Goal: Book appointment/travel/reservation

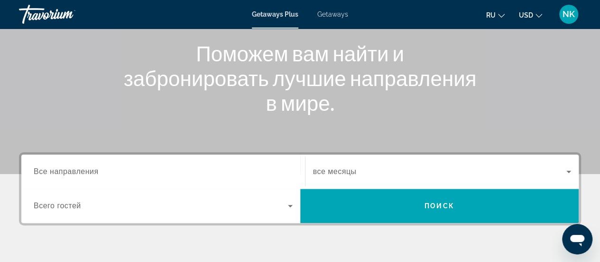
scroll to position [142, 0]
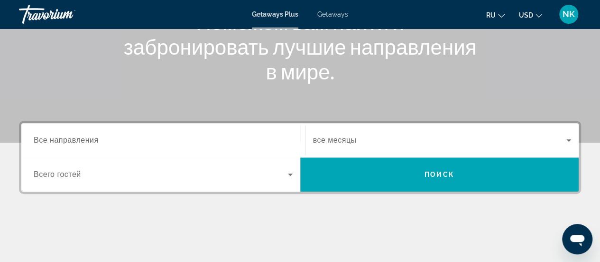
click at [416, 170] on span "Search" at bounding box center [439, 174] width 279 height 23
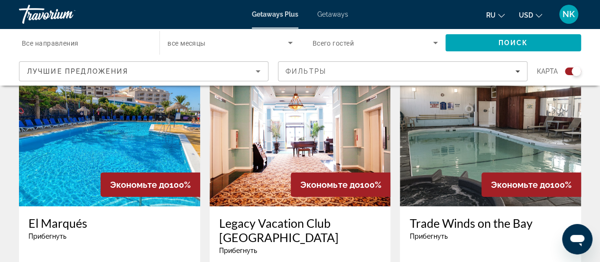
scroll to position [1519, 0]
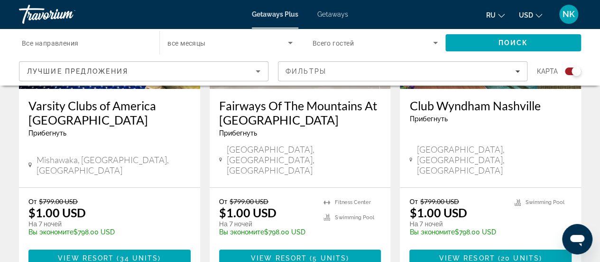
scroll to position [1648, 0]
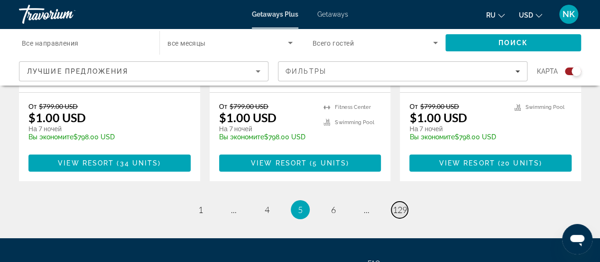
click at [402, 204] on span "129" at bounding box center [400, 209] width 14 height 10
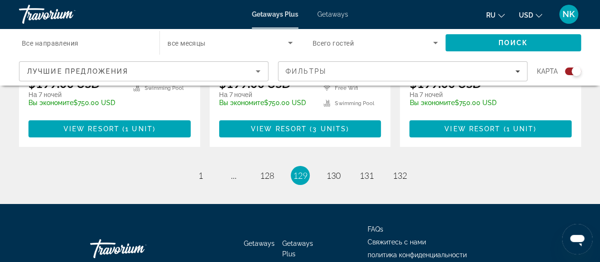
scroll to position [1624, 0]
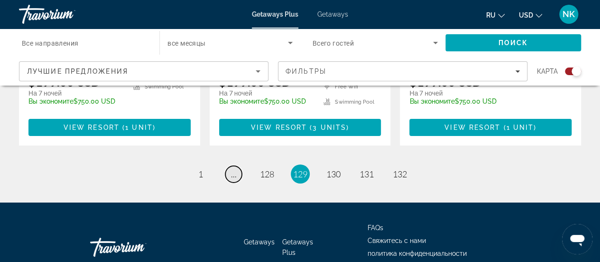
click at [235, 168] on span "..." at bounding box center [234, 173] width 6 height 10
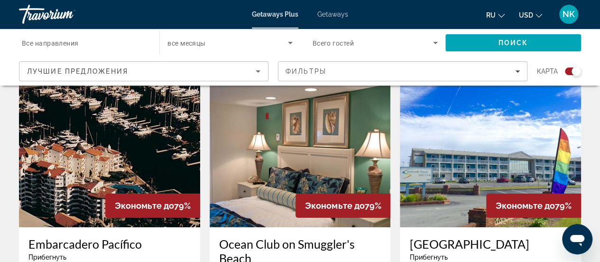
scroll to position [1519, 0]
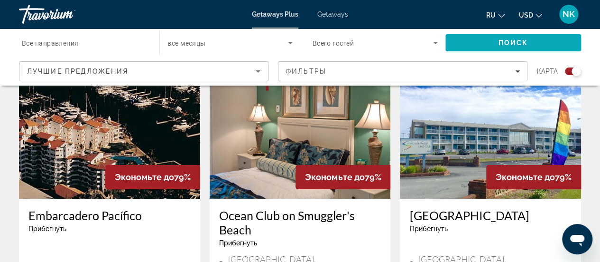
click at [499, 36] on span "Search" at bounding box center [514, 42] width 136 height 23
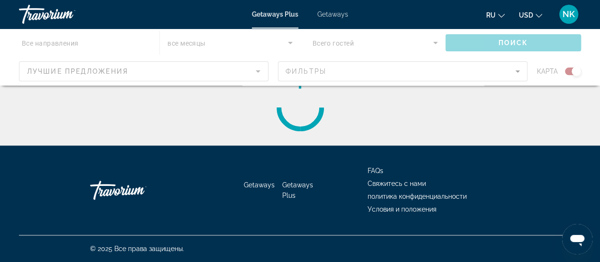
click at [499, 36] on div "Main content" at bounding box center [300, 56] width 600 height 57
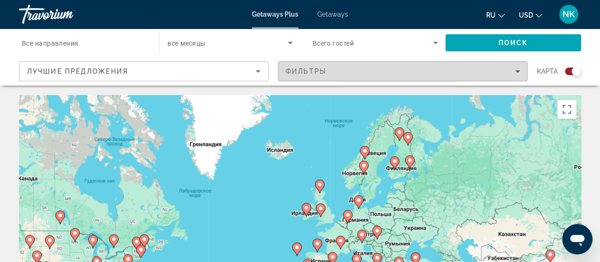
click at [311, 67] on span "Фильтры" at bounding box center [306, 71] width 41 height 8
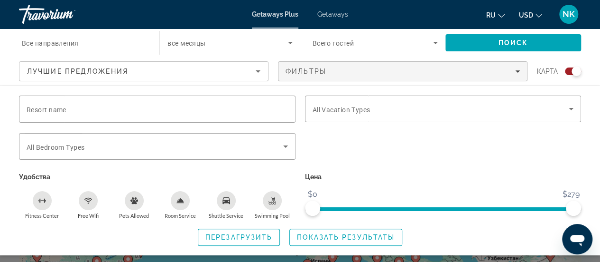
click at [257, 70] on icon "Sort by" at bounding box center [258, 70] width 11 height 11
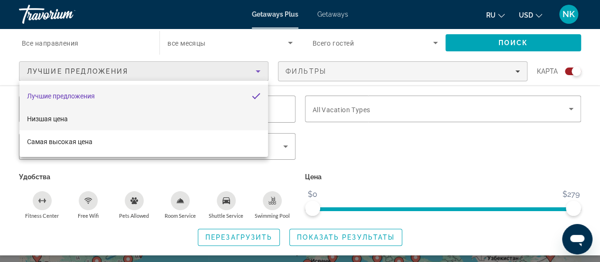
click at [51, 116] on span "Низшая цена" at bounding box center [47, 119] width 41 height 8
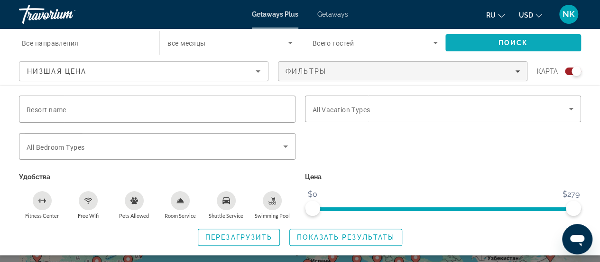
click at [492, 40] on span "Search" at bounding box center [514, 42] width 136 height 23
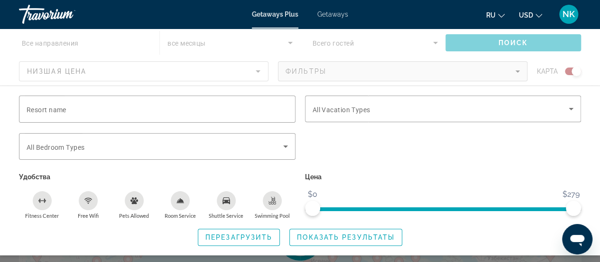
click at [430, 207] on span "ngx-slider" at bounding box center [443, 209] width 261 height 4
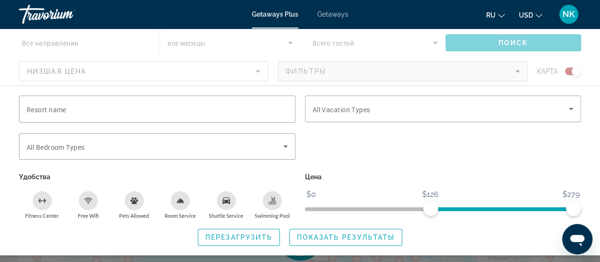
click at [431, 207] on span "ngx-slider" at bounding box center [502, 209] width 143 height 4
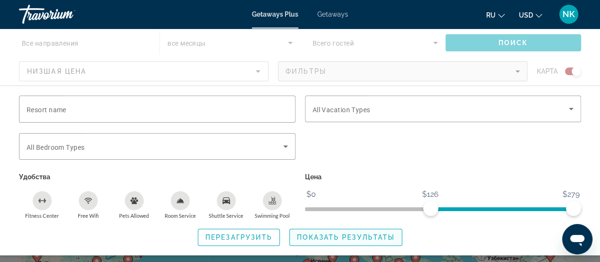
click at [366, 237] on span "Показать результаты" at bounding box center [346, 237] width 98 height 8
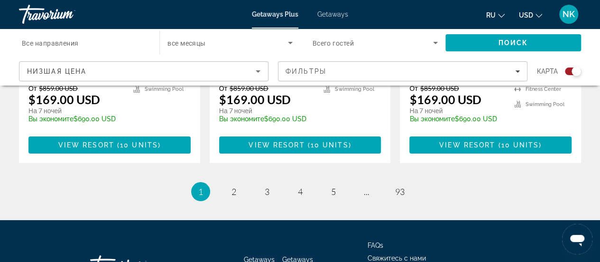
scroll to position [1653, 0]
click at [268, 186] on span "3" at bounding box center [267, 191] width 5 height 10
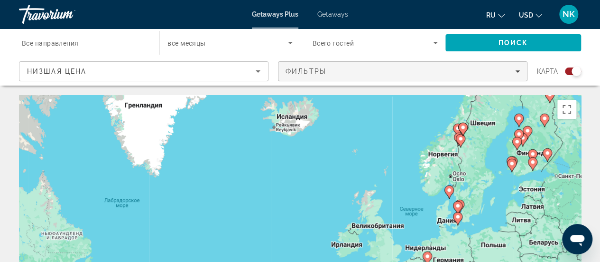
click at [350, 70] on div "Фильтры" at bounding box center [403, 71] width 234 height 8
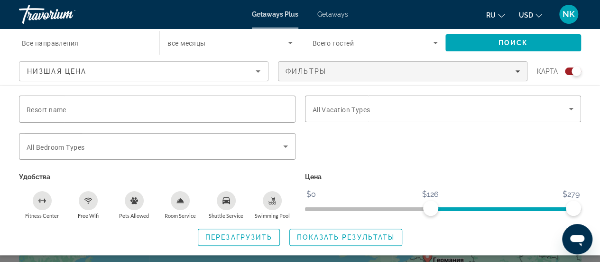
click at [306, 207] on span "ngx-slider" at bounding box center [443, 209] width 277 height 4
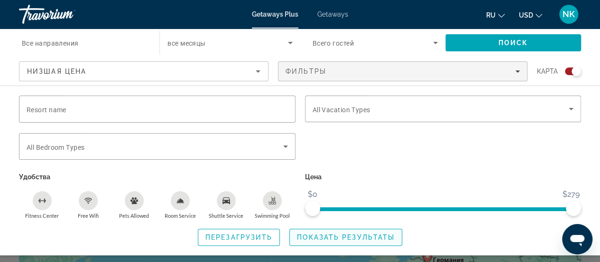
click at [348, 234] on span "Показать результаты" at bounding box center [346, 237] width 98 height 8
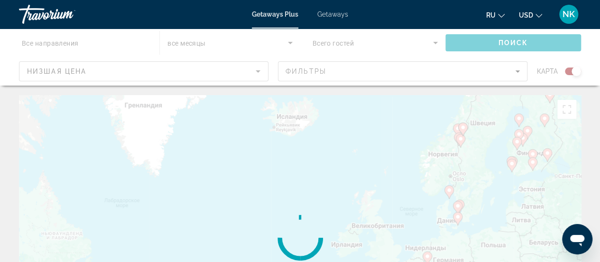
click at [348, 234] on div "Main content" at bounding box center [300, 237] width 562 height 285
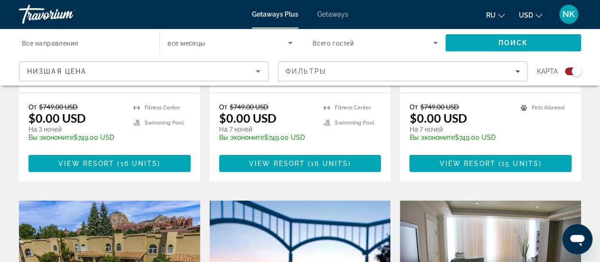
scroll to position [1282, 0]
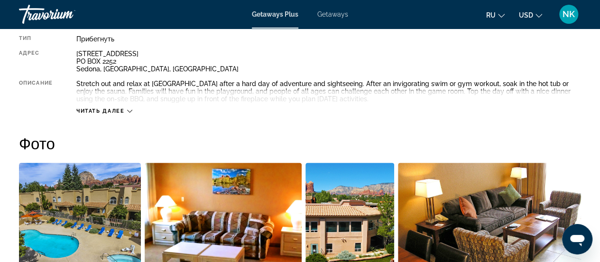
scroll to position [522, 0]
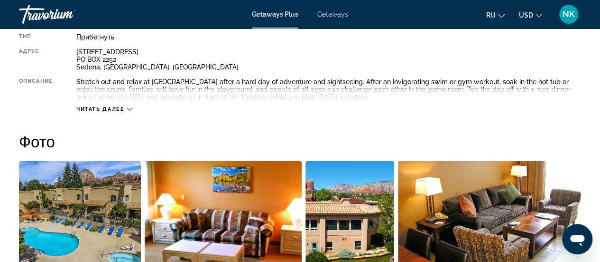
click at [131, 106] on div "Читать далее" at bounding box center [104, 109] width 56 height 6
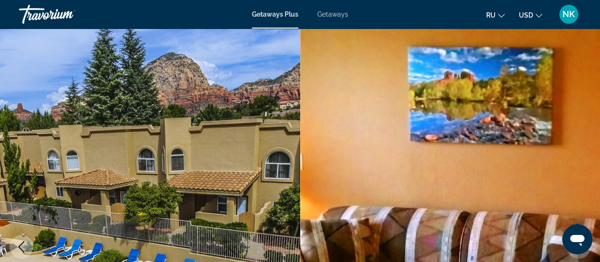
scroll to position [0, 0]
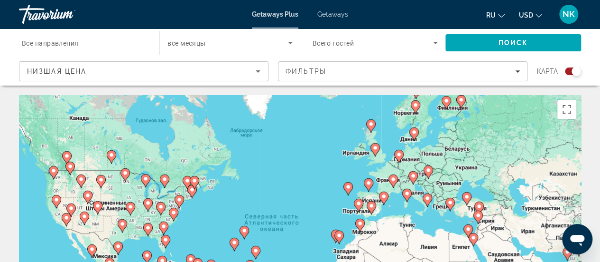
click at [255, 69] on icon "Sort by" at bounding box center [258, 70] width 11 height 11
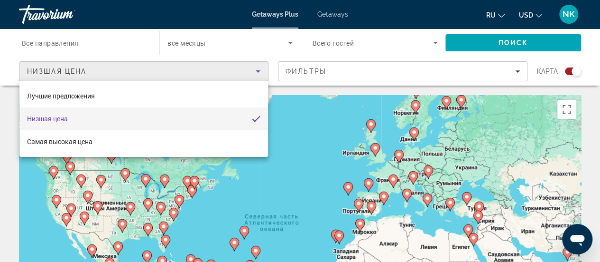
click at [255, 69] on div at bounding box center [300, 131] width 600 height 262
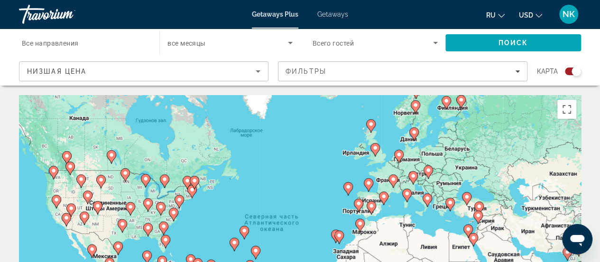
click at [260, 68] on icon "Sort by" at bounding box center [258, 70] width 11 height 11
click at [259, 68] on icon "Sort by" at bounding box center [258, 70] width 11 height 11
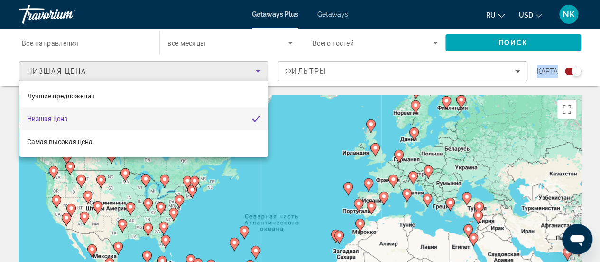
click at [259, 68] on body "Перейти к основному содержанию Getaways Plus Getaways ru English Español França…" at bounding box center [300, 131] width 600 height 262
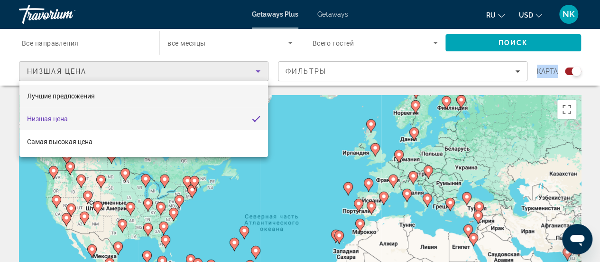
click at [74, 94] on span "Лучшие предложения" at bounding box center [61, 96] width 68 height 8
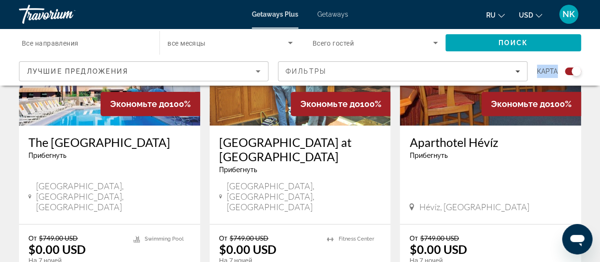
scroll to position [522, 0]
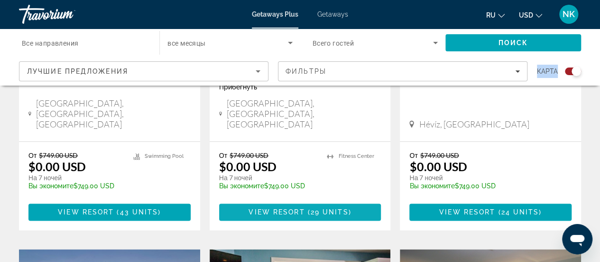
click at [304, 208] on span "View Resort" at bounding box center [277, 212] width 56 height 8
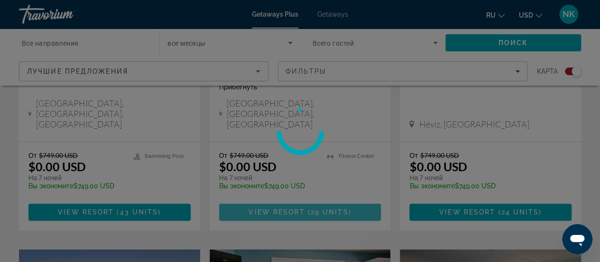
click at [304, 172] on div at bounding box center [300, 131] width 600 height 262
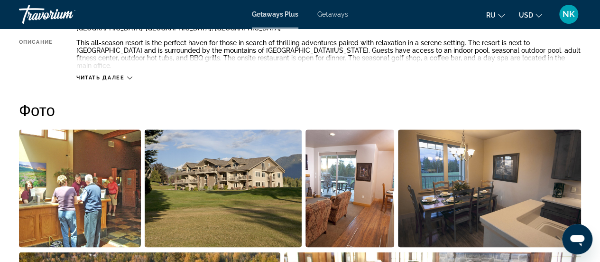
scroll to position [570, 0]
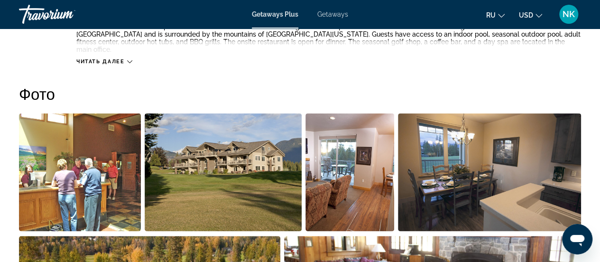
click at [129, 59] on icon "Main content" at bounding box center [129, 61] width 5 height 5
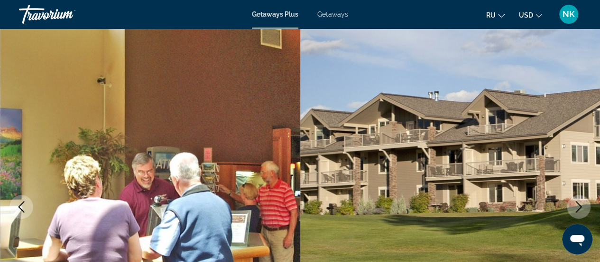
scroll to position [0, 0]
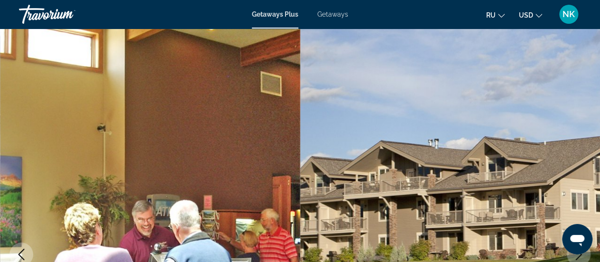
click at [334, 14] on span "Getaways" at bounding box center [333, 14] width 31 height 8
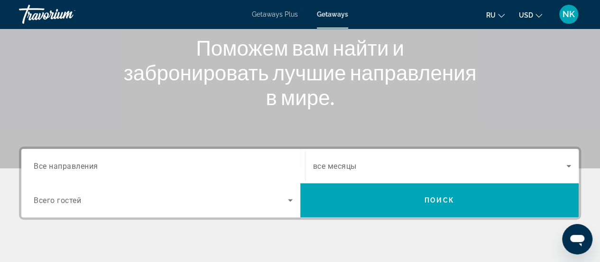
scroll to position [142, 0]
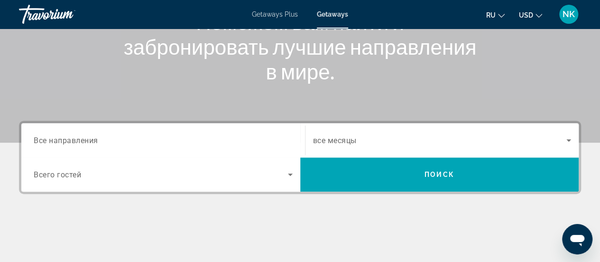
click at [291, 174] on icon "Search widget" at bounding box center [290, 174] width 5 height 2
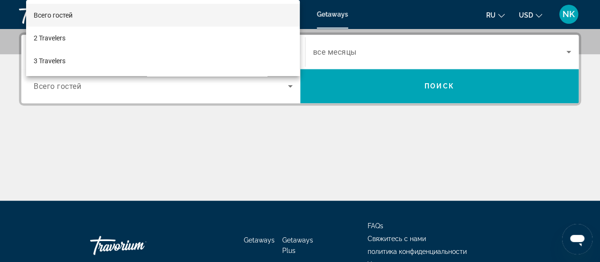
scroll to position [232, 0]
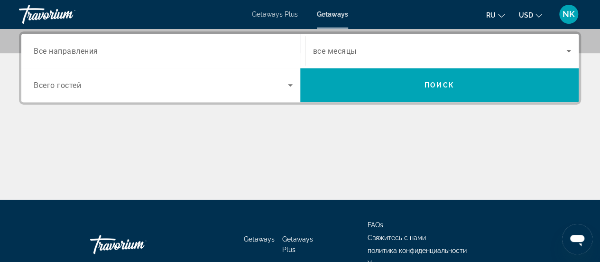
click at [56, 84] on span "Всего гостей" at bounding box center [57, 85] width 47 height 9
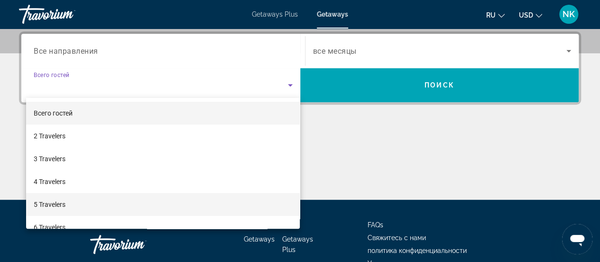
scroll to position [47, 0]
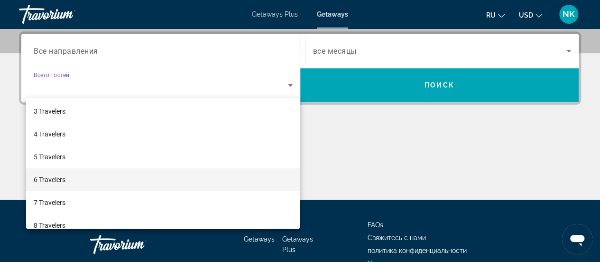
click at [57, 180] on span "6 Travelers" at bounding box center [50, 179] width 32 height 11
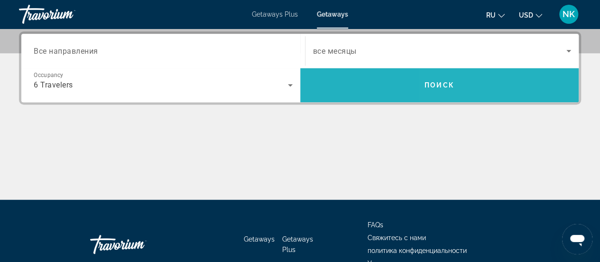
click at [447, 81] on span "Поиск" at bounding box center [440, 85] width 30 height 8
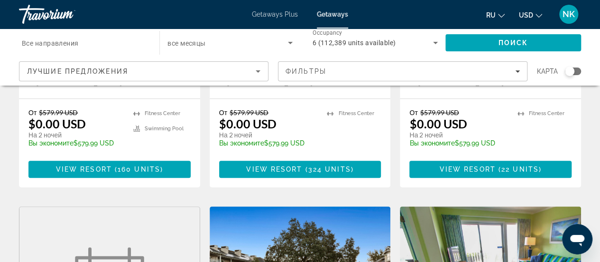
scroll to position [190, 0]
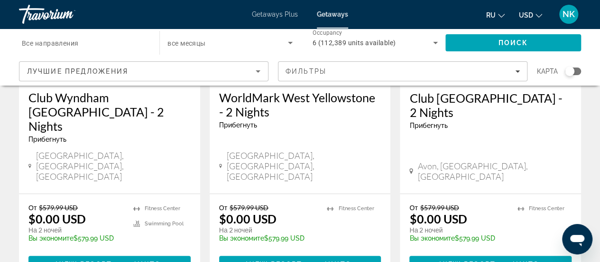
click at [236, 101] on h3 "WorldMark West Yellowstone - 2 Nights" at bounding box center [300, 104] width 162 height 28
click at [0, 0] on div at bounding box center [0, 0] width 0 height 0
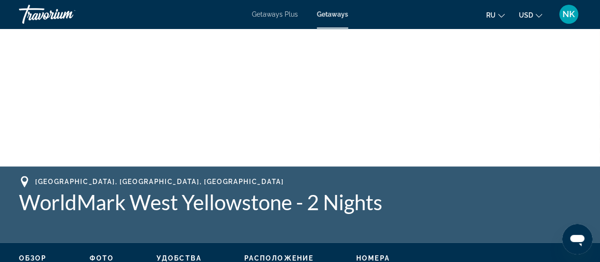
scroll to position [47, 0]
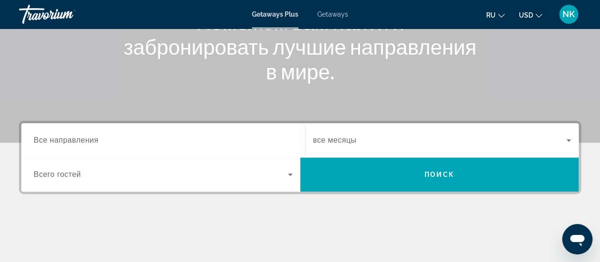
scroll to position [237, 0]
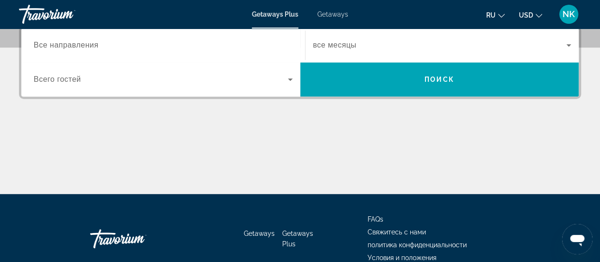
click at [291, 78] on icon "Search widget" at bounding box center [290, 79] width 11 height 11
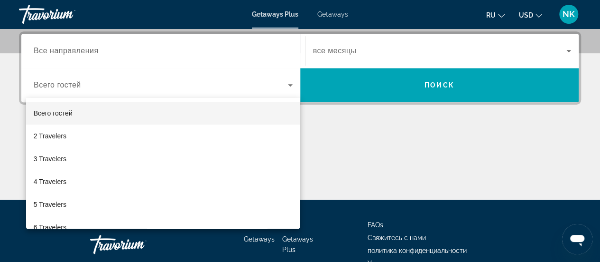
click at [291, 78] on div at bounding box center [300, 131] width 600 height 262
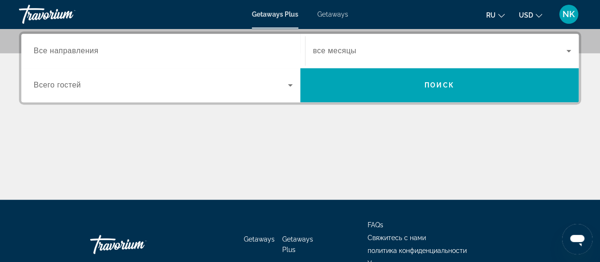
click at [290, 77] on div "Search widget" at bounding box center [163, 85] width 259 height 27
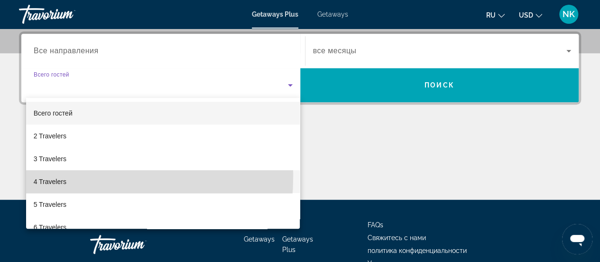
click at [49, 176] on span "4 Travelers" at bounding box center [50, 181] width 33 height 11
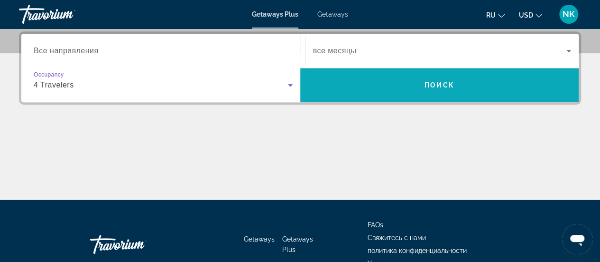
click at [434, 82] on span "Поиск" at bounding box center [440, 85] width 30 height 8
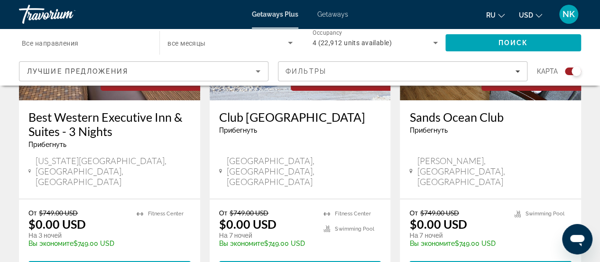
scroll to position [1558, 0]
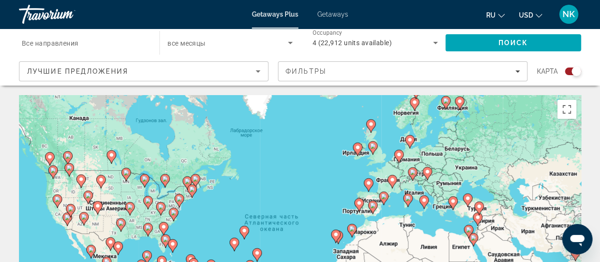
click at [366, 210] on div "Чтобы активировать перетаскивание с помощью клавиатуры, нажмите Alt + Ввод. Пос…" at bounding box center [300, 237] width 562 height 285
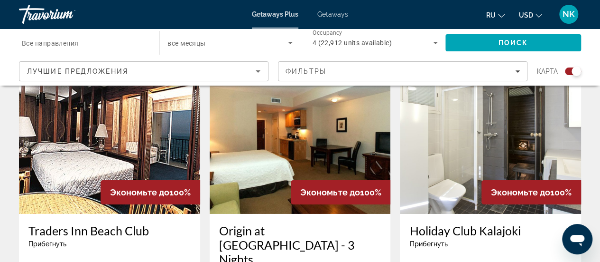
scroll to position [1553, 0]
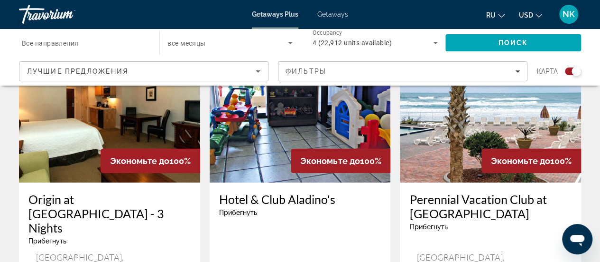
scroll to position [1506, 0]
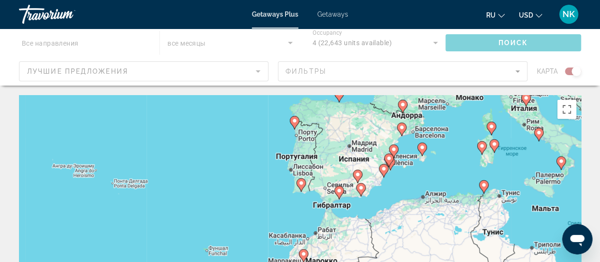
click at [368, 144] on div "Чтобы активировать перетаскивание с помощью клавиатуры, нажмите Alt + Ввод. Пос…" at bounding box center [300, 237] width 562 height 285
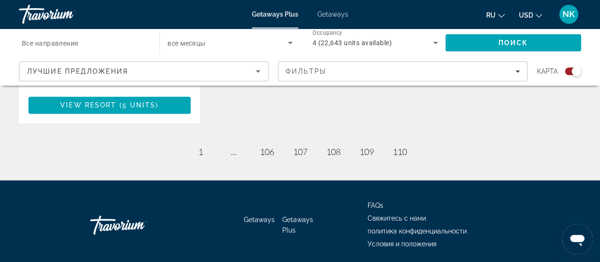
scroll to position [617, 0]
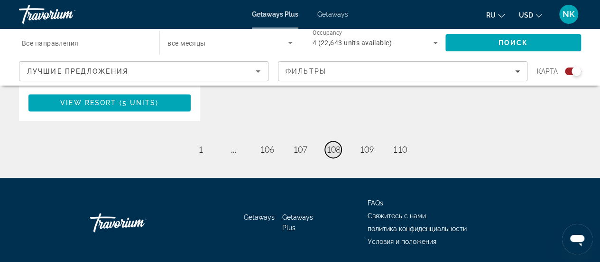
click at [331, 150] on span "108" at bounding box center [334, 149] width 14 height 10
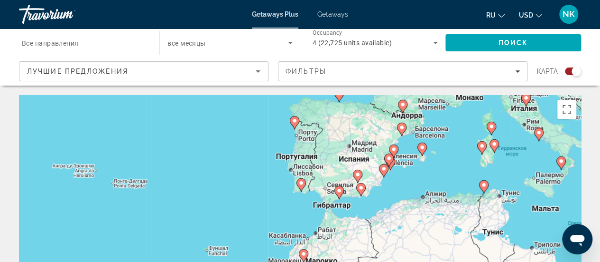
click at [308, 157] on div "Чтобы активировать перетаскивание с помощью клавиатуры, нажмите Alt + Ввод. Пос…" at bounding box center [300, 237] width 562 height 285
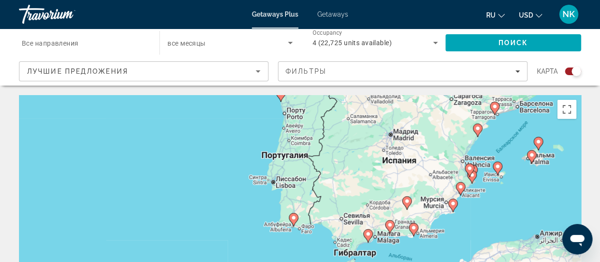
click at [288, 157] on div "Чтобы активировать перетаскивание с помощью клавиатуры, нажмите Alt + Ввод. Пос…" at bounding box center [300, 237] width 562 height 285
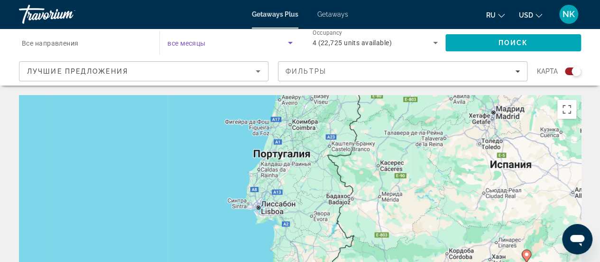
click at [290, 41] on icon "Search widget" at bounding box center [290, 42] width 11 height 11
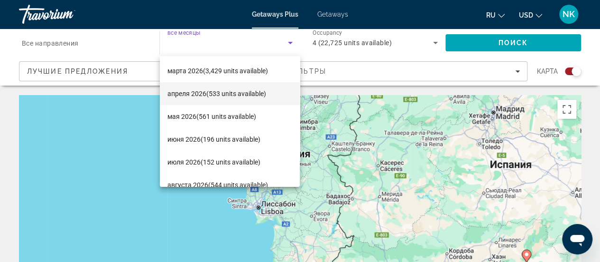
scroll to position [173, 0]
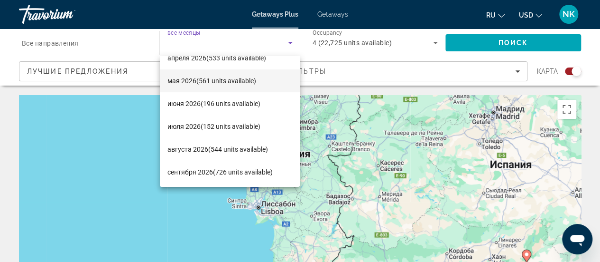
click at [187, 77] on span "[DATE] (561 units available)" at bounding box center [212, 80] width 89 height 11
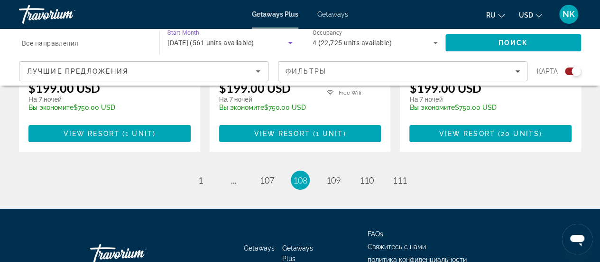
scroll to position [1591, 0]
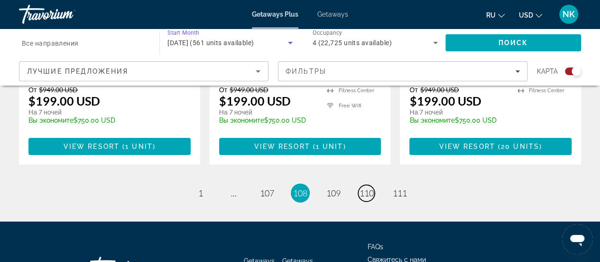
click at [370, 187] on span "110" at bounding box center [367, 192] width 14 height 10
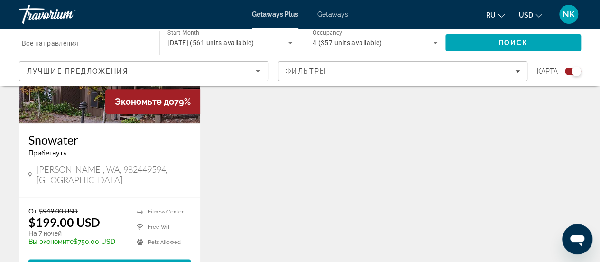
scroll to position [522, 0]
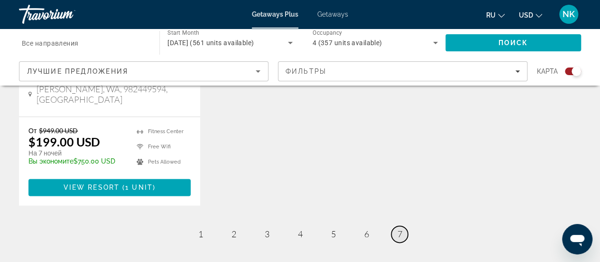
click at [399, 228] on span "7" at bounding box center [400, 233] width 5 height 10
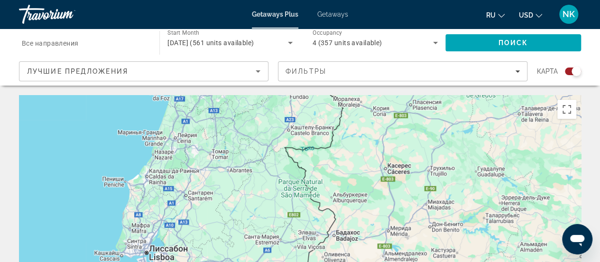
click at [399, 222] on div "Чтобы активировать перетаскивание с помощью клавиатуры, нажмите Alt + Ввод. Пос…" at bounding box center [300, 237] width 562 height 285
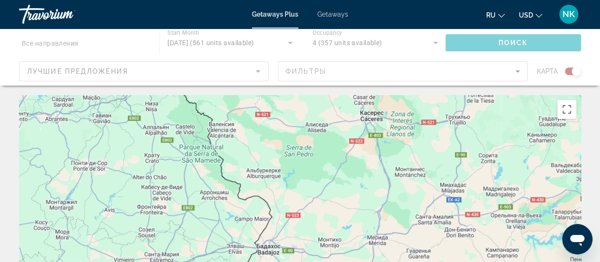
click at [419, 172] on div "Main content" at bounding box center [300, 237] width 562 height 285
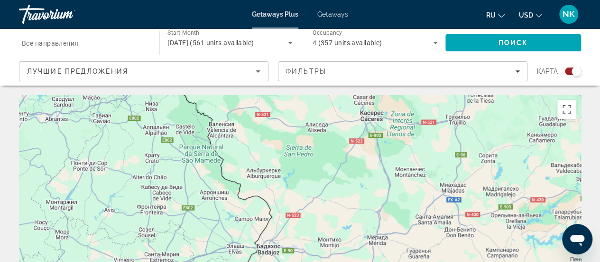
click at [405, 178] on div "Main content" at bounding box center [300, 237] width 562 height 285
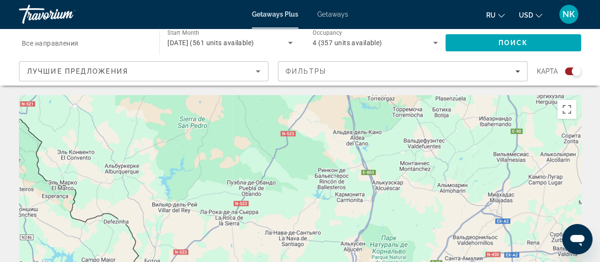
click at [412, 170] on div "Main content" at bounding box center [300, 237] width 562 height 285
click at [436, 39] on icon "Search widget" at bounding box center [435, 42] width 11 height 11
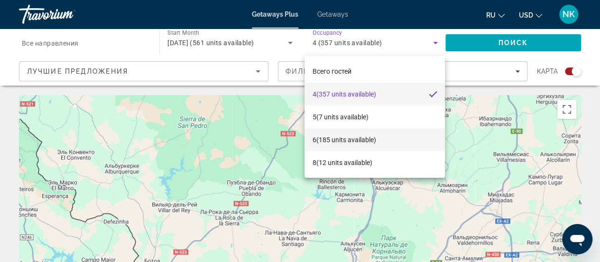
click at [343, 138] on span "6 (185 units available)" at bounding box center [344, 139] width 64 height 11
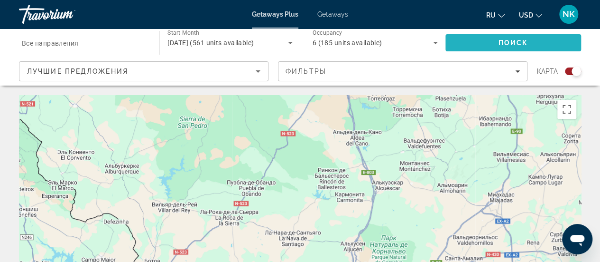
click at [511, 40] on span "Поиск" at bounding box center [514, 43] width 30 height 8
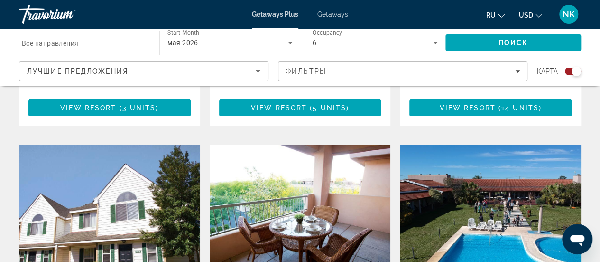
scroll to position [1292, 0]
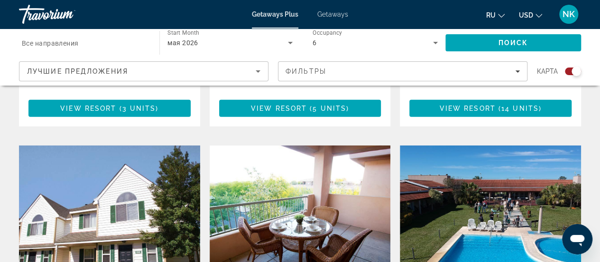
click at [483, 166] on img "Main content" at bounding box center [490, 221] width 181 height 152
click at [0, 0] on div at bounding box center [0, 0] width 0 height 0
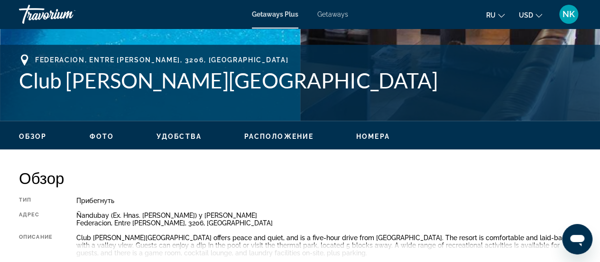
scroll to position [427, 0]
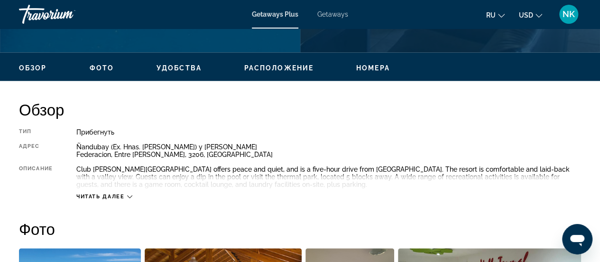
click at [129, 194] on icon "Main content" at bounding box center [129, 196] width 5 height 5
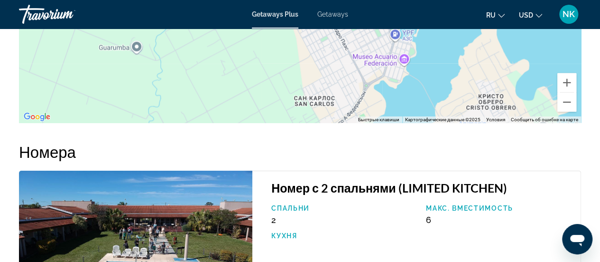
scroll to position [1519, 0]
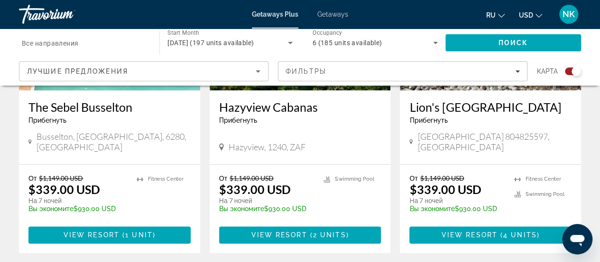
scroll to position [380, 0]
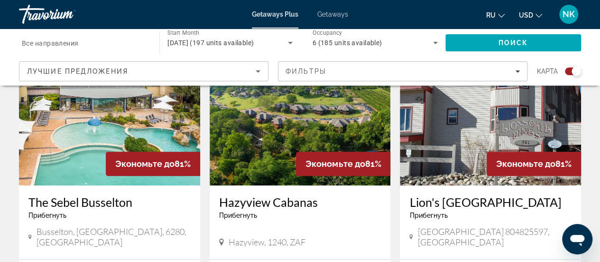
click at [82, 119] on img "Main content" at bounding box center [109, 109] width 181 height 152
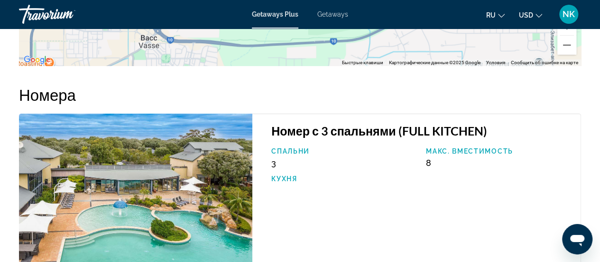
scroll to position [1661, 0]
